Goal: Information Seeking & Learning: Stay updated

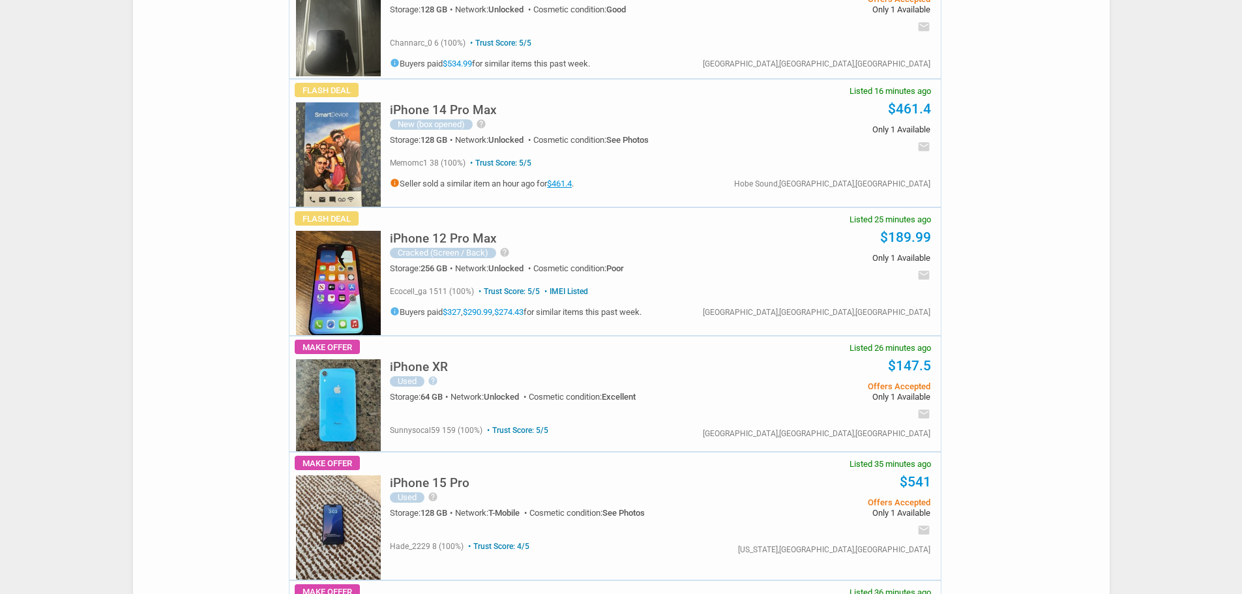
scroll to position [978, 0]
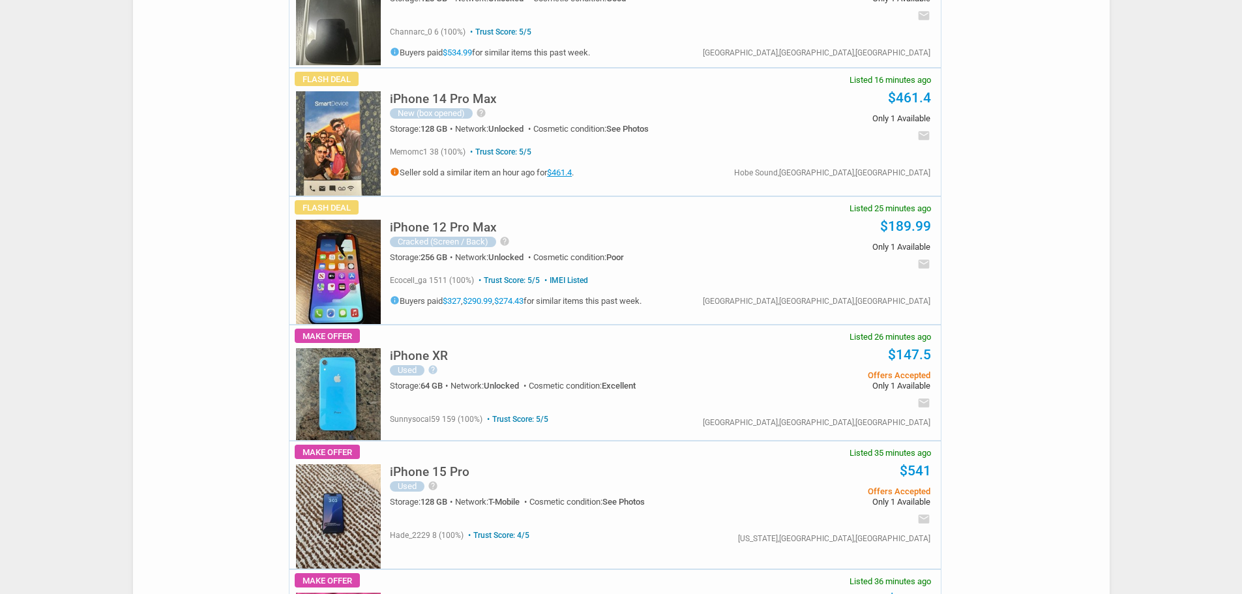
click at [332, 290] on img at bounding box center [338, 272] width 85 height 104
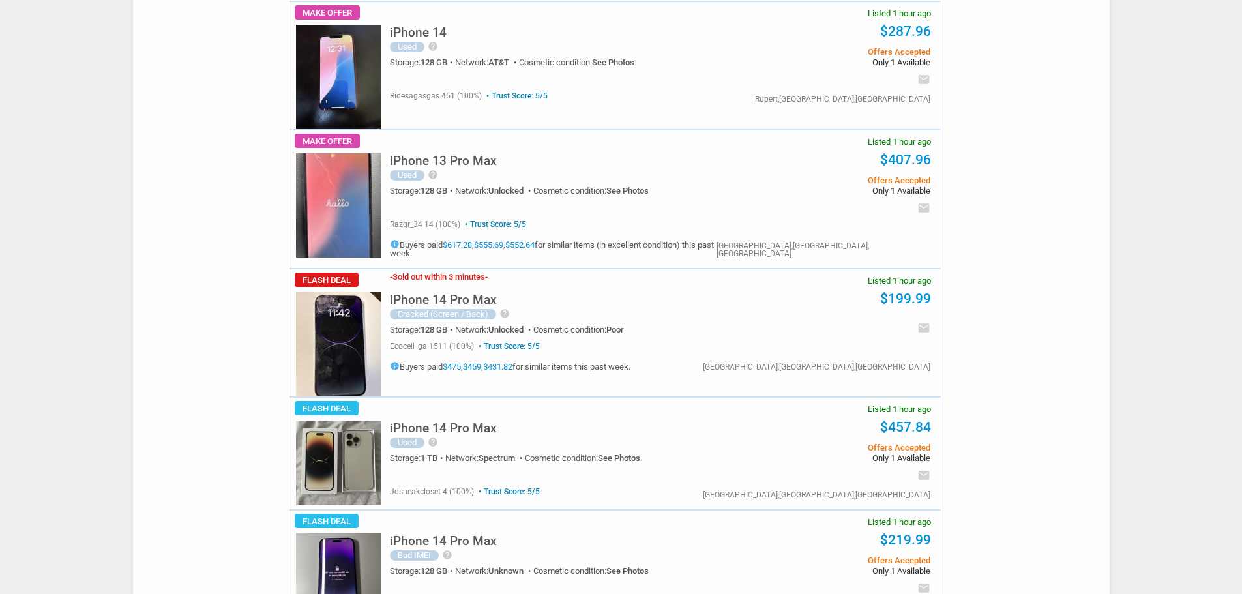
scroll to position [2999, 0]
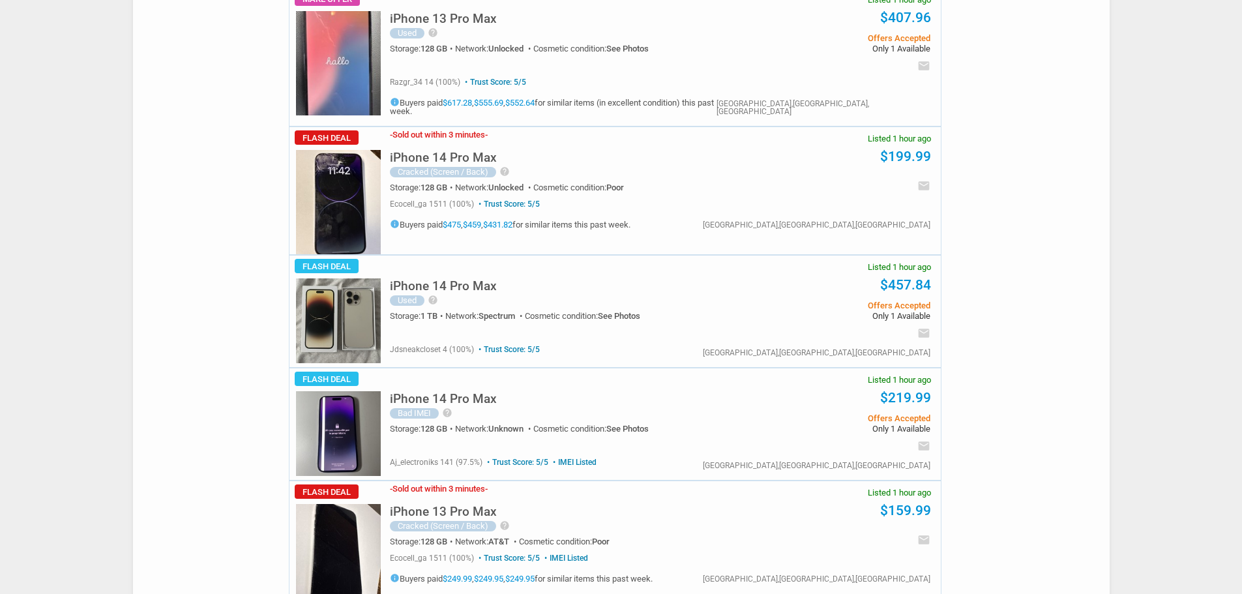
click at [478, 505] on h5 "iPhone 13 Pro Max" at bounding box center [443, 511] width 107 height 12
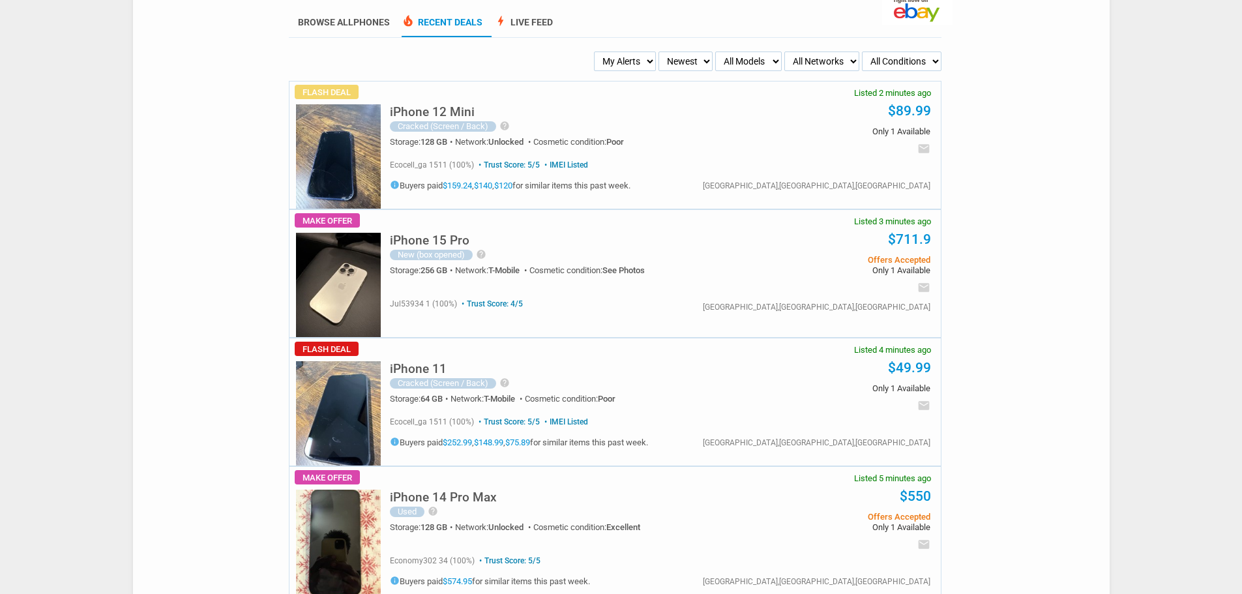
scroll to position [0, 0]
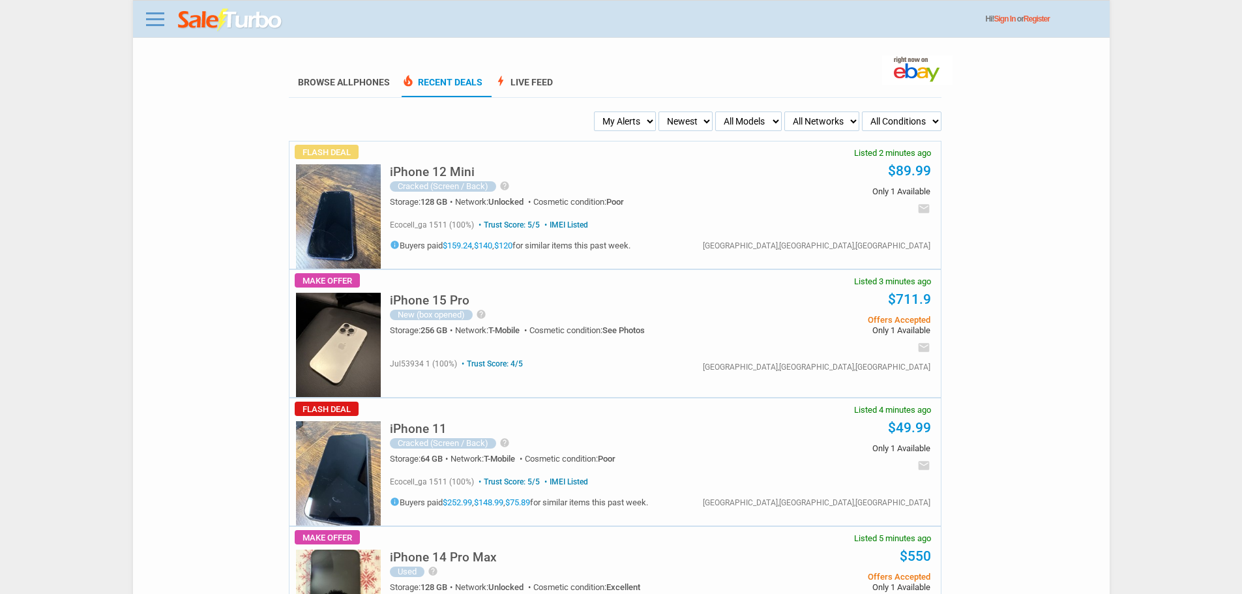
click at [627, 126] on select "My Alerts All Deals BIN Only w/ Offers Only" at bounding box center [625, 121] width 62 height 20
select select "flash_bin"
click at [598, 112] on select "My Alerts All Deals BIN Only w/ Offers Only" at bounding box center [625, 121] width 62 height 20
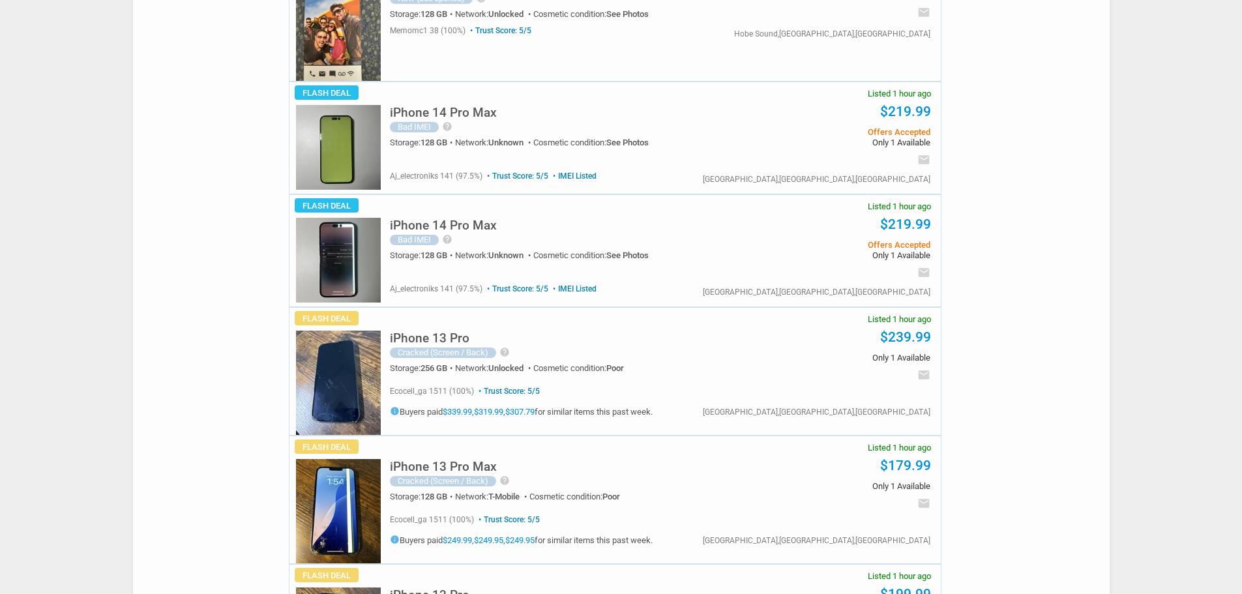
scroll to position [1500, 0]
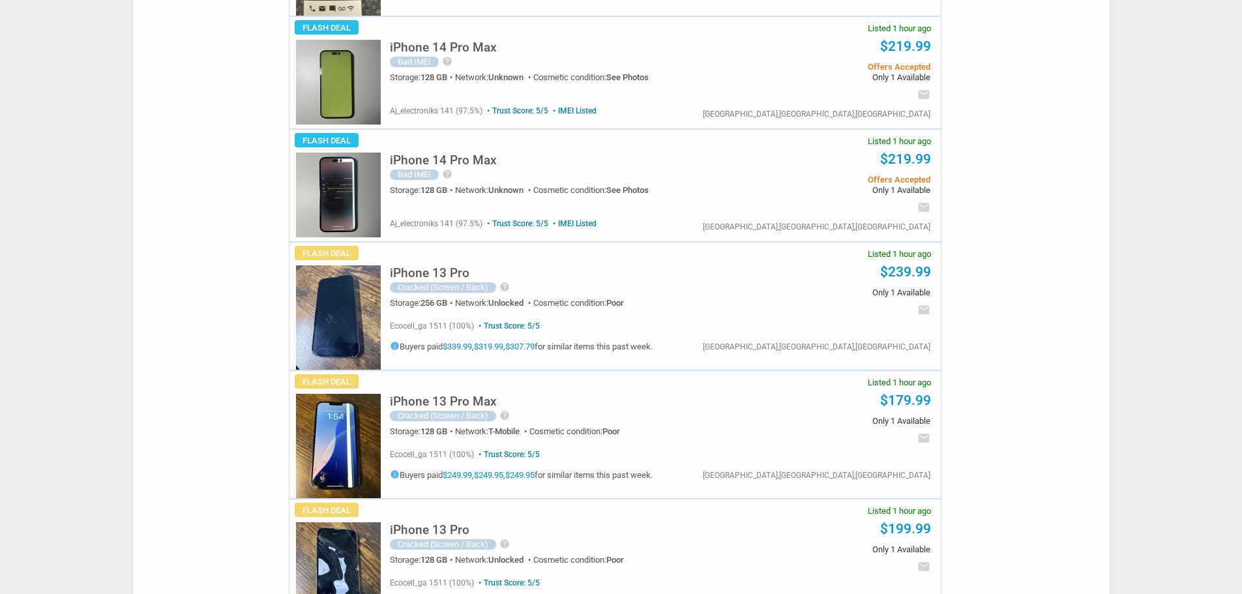
click at [374, 455] on img at bounding box center [338, 446] width 85 height 104
